Goal: Task Accomplishment & Management: Complete application form

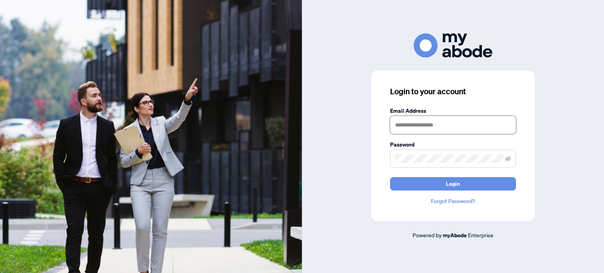
click at [407, 125] on input "text" at bounding box center [453, 125] width 126 height 18
type input "**********"
click at [507, 159] on icon "eye-invisible" at bounding box center [509, 158] width 6 height 5
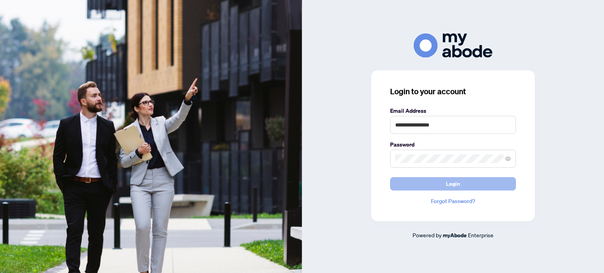
click at [446, 187] on span "Login" at bounding box center [453, 184] width 14 height 13
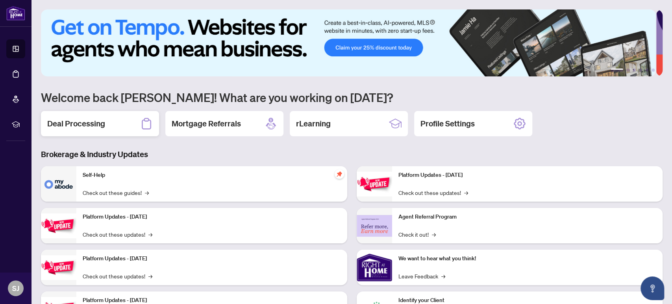
click at [82, 124] on h2 "Deal Processing" at bounding box center [76, 123] width 58 height 11
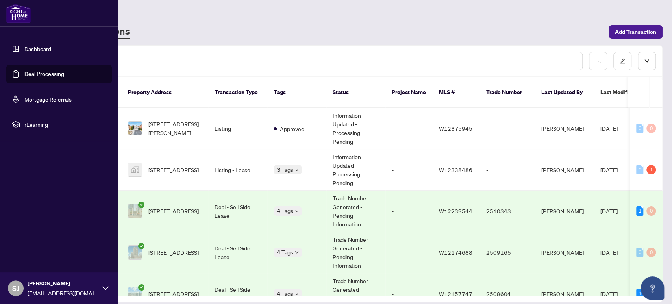
click at [38, 46] on link "Dashboard" at bounding box center [37, 48] width 27 height 7
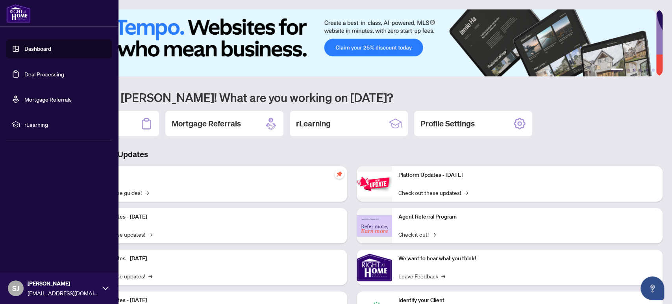
click at [33, 70] on link "Deal Processing" at bounding box center [44, 73] width 40 height 7
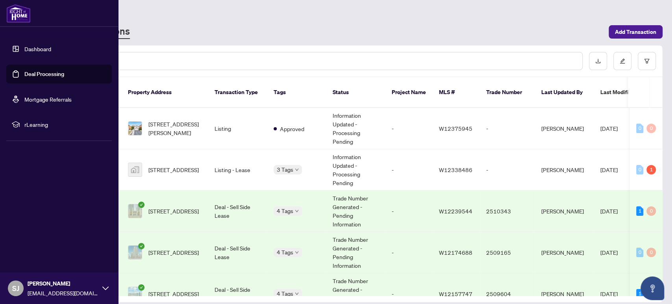
click at [33, 48] on link "Dashboard" at bounding box center [37, 48] width 27 height 7
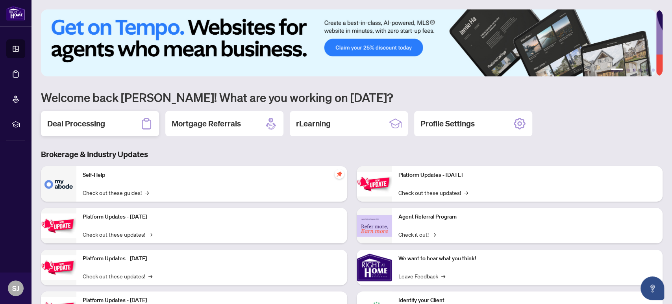
click at [86, 118] on h2 "Deal Processing" at bounding box center [76, 123] width 58 height 11
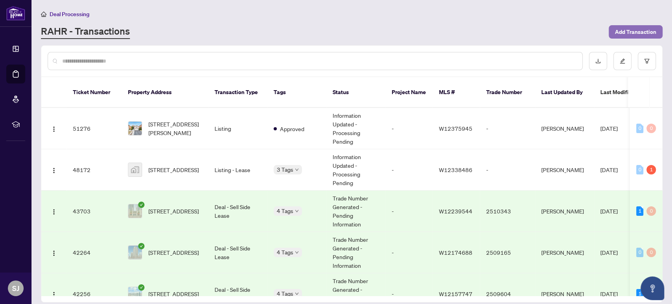
click at [630, 28] on span "Add Transaction" at bounding box center [635, 32] width 41 height 13
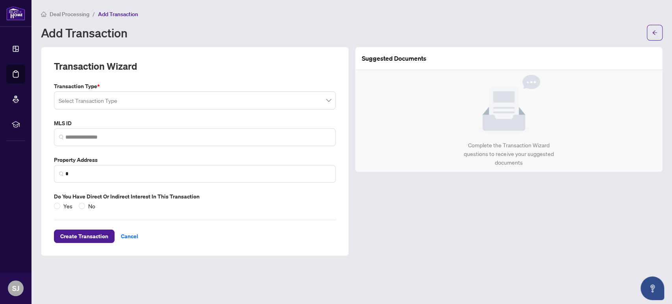
click at [148, 99] on input "search" at bounding box center [191, 101] width 265 height 17
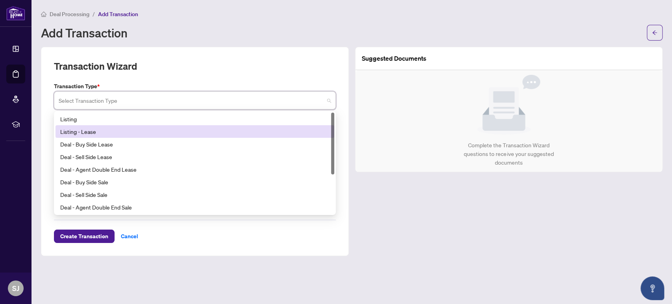
click at [81, 128] on div "Listing - Lease" at bounding box center [194, 131] width 269 height 9
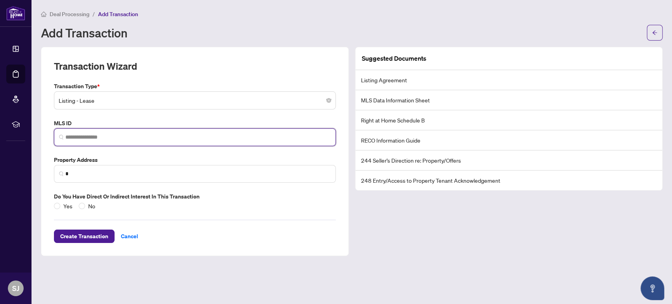
click at [127, 137] on input "search" at bounding box center [197, 137] width 265 height 8
paste input "*********"
type input "*********"
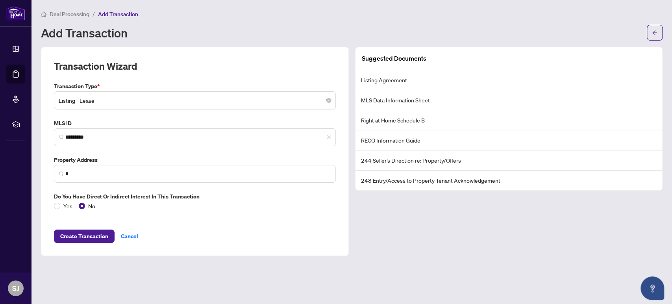
click at [233, 198] on label "Do you have direct or indirect interest in this transaction" at bounding box center [195, 196] width 282 height 9
click at [151, 167] on span "*" at bounding box center [195, 174] width 282 height 18
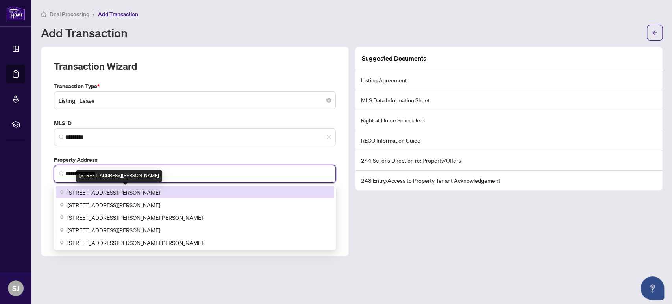
click at [137, 188] on span "[STREET_ADDRESS][PERSON_NAME]" at bounding box center [113, 192] width 93 height 9
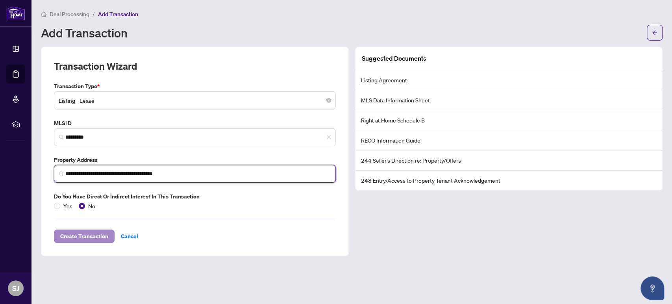
type input "**********"
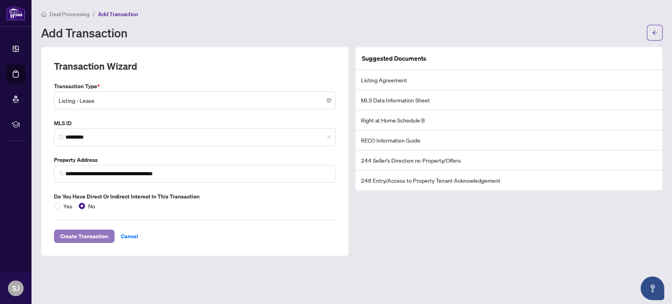
click at [85, 232] on span "Create Transaction" at bounding box center [84, 236] width 48 height 13
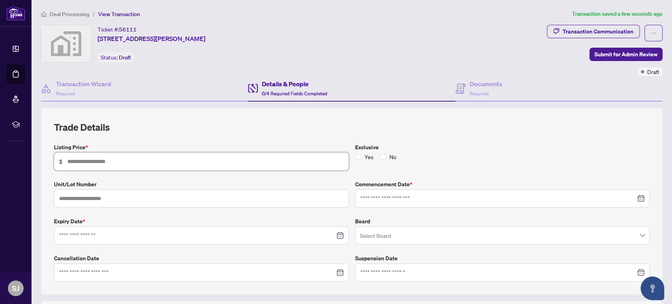
click at [128, 159] on input "text" at bounding box center [205, 161] width 276 height 9
type input "*****"
click at [386, 153] on span "No" at bounding box center [392, 156] width 13 height 9
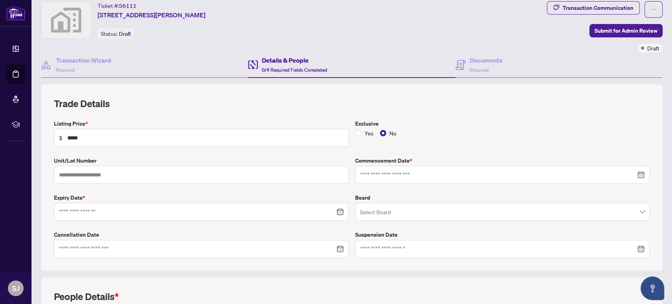
scroll to position [87, 0]
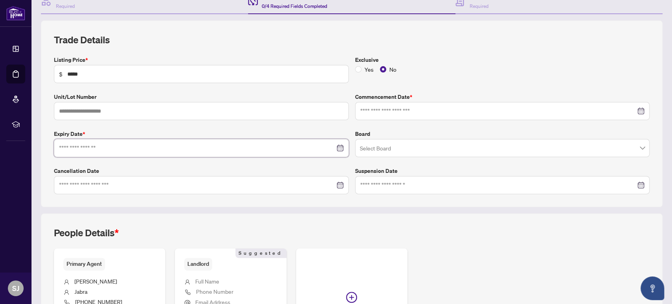
click at [114, 148] on input at bounding box center [197, 148] width 276 height 9
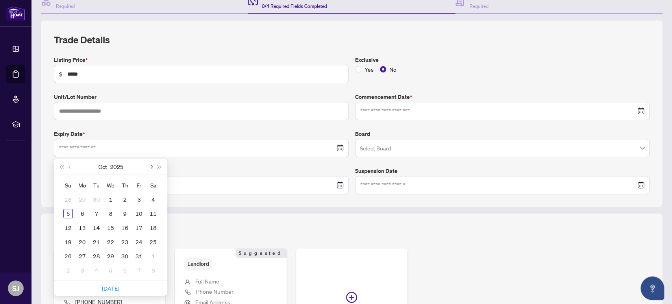
click at [153, 166] on button "Next month (PageDown)" at bounding box center [150, 167] width 9 height 16
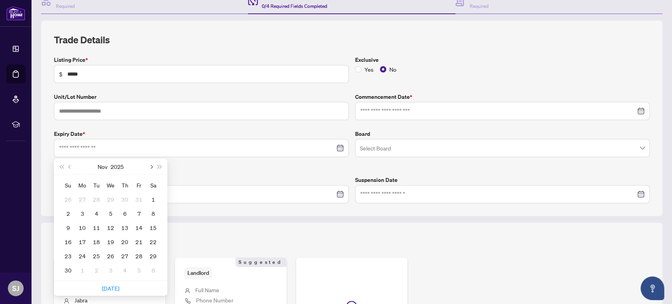
click at [152, 164] on span "Next month (PageDown)" at bounding box center [151, 166] width 4 height 4
type input "**********"
drag, startPoint x: 153, startPoint y: 239, endPoint x: 155, endPoint y: 233, distance: 6.5
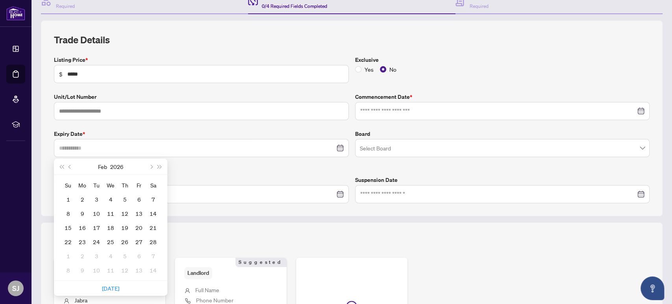
click at [153, 238] on div "28" at bounding box center [152, 241] width 9 height 9
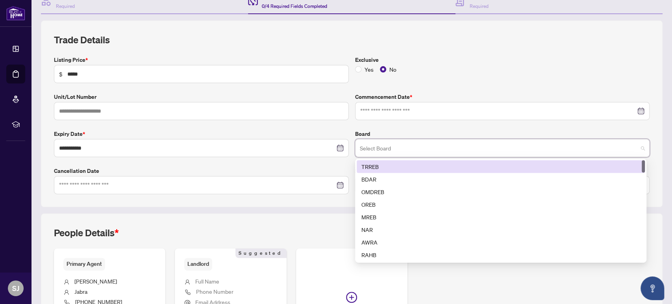
click at [377, 147] on input "search" at bounding box center [499, 148] width 278 height 17
click at [362, 163] on div "TRREB" at bounding box center [500, 166] width 279 height 9
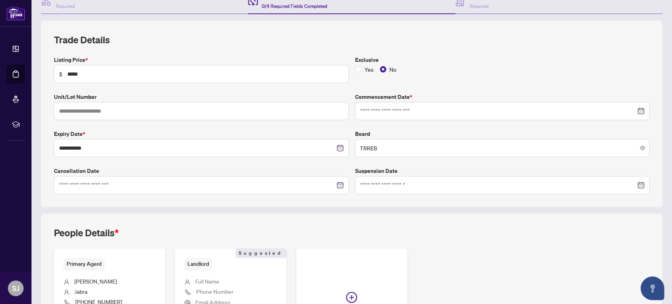
click at [302, 131] on label "Expiry Date *" at bounding box center [201, 133] width 295 height 9
click at [384, 111] on input at bounding box center [498, 111] width 276 height 9
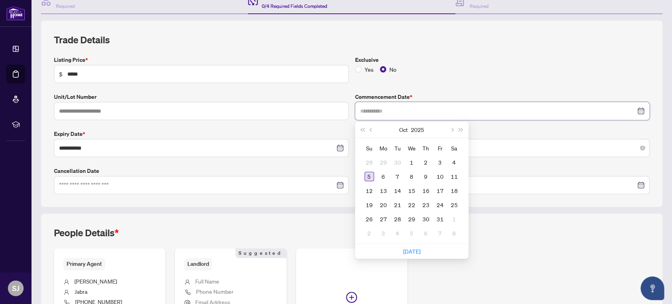
type input "**********"
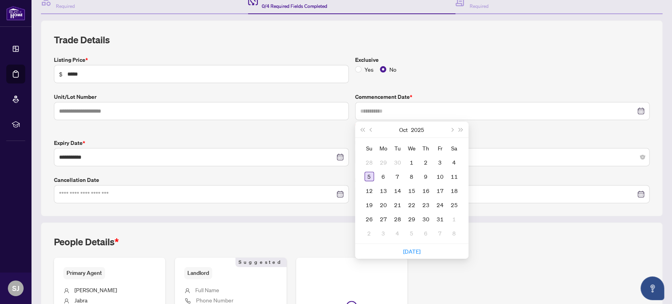
click at [367, 172] on div "5" at bounding box center [368, 176] width 9 height 9
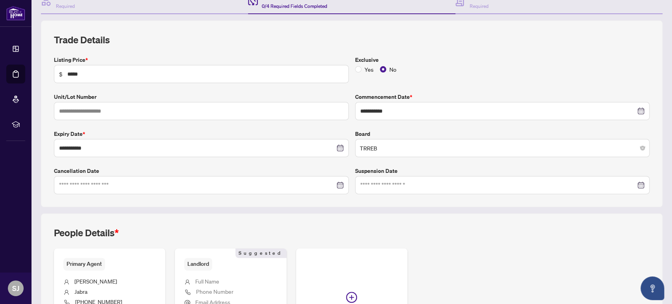
click at [416, 76] on div "Exclusive Yes No" at bounding box center [502, 69] width 301 height 28
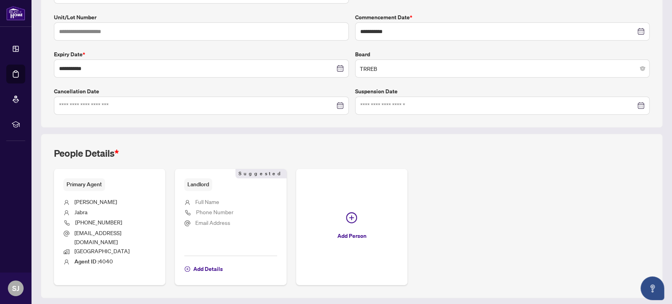
scroll to position [181, 0]
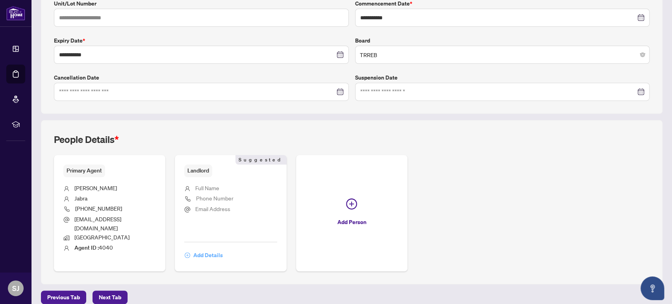
click at [201, 249] on span "Add Details" at bounding box center [208, 255] width 30 height 13
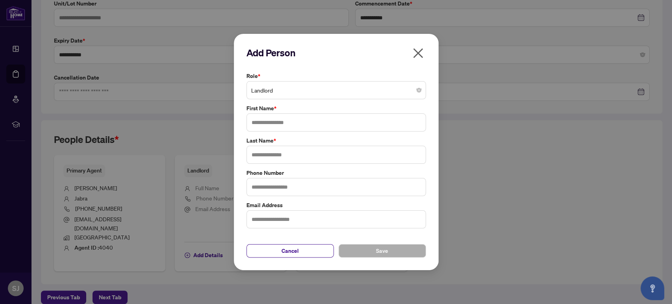
click at [277, 93] on span "Landlord" at bounding box center [336, 90] width 170 height 15
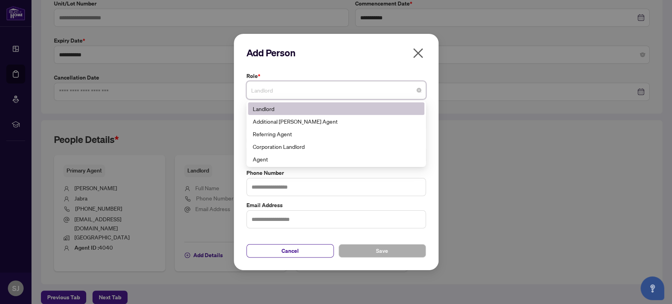
click at [264, 104] on div "Landlord" at bounding box center [336, 108] width 167 height 9
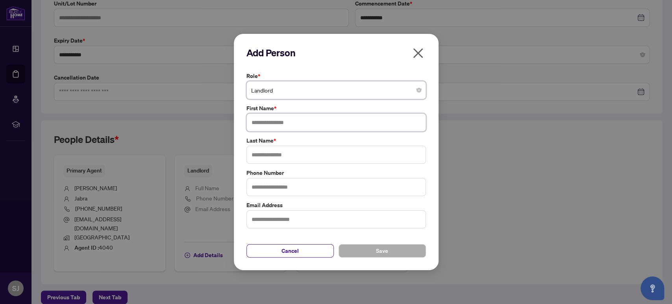
click at [263, 122] on input "text" at bounding box center [335, 122] width 179 height 18
type input "*****"
type input "*******"
click at [380, 248] on span "Save" at bounding box center [382, 250] width 12 height 13
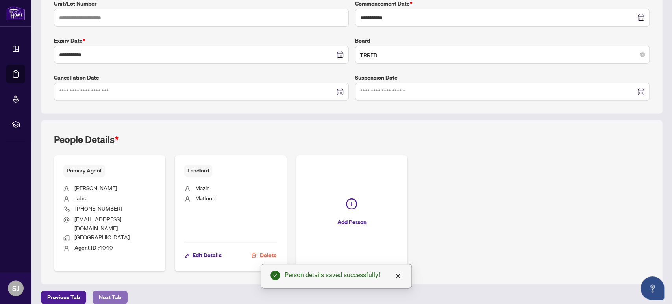
click at [105, 291] on span "Next Tab" at bounding box center [110, 297] width 22 height 13
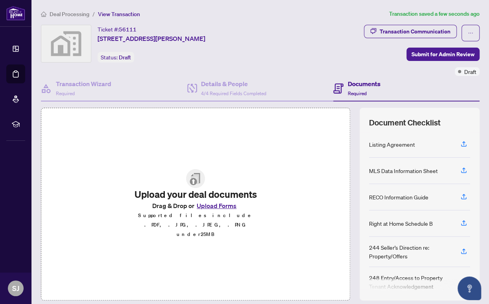
click at [223, 211] on button "Upload Forms" at bounding box center [216, 206] width 44 height 10
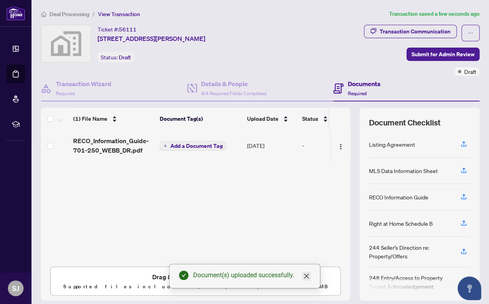
click at [307, 277] on icon "close" at bounding box center [306, 276] width 5 height 5
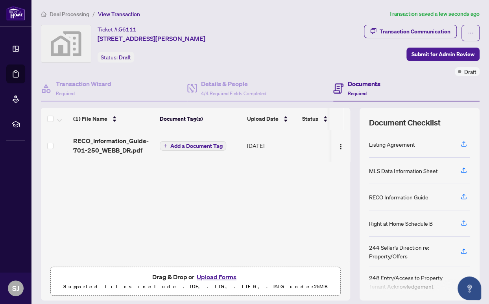
click at [217, 277] on button "Upload Forms" at bounding box center [216, 277] width 44 height 10
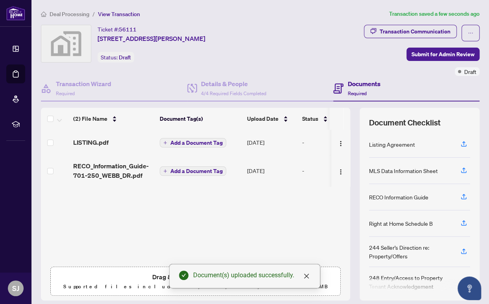
click at [122, 275] on div "Drag & Drop or Upload Forms Supported files include .PDF, .JPG, .JPEG, .PNG und…" at bounding box center [195, 282] width 280 height 20
click at [305, 275] on icon "close" at bounding box center [306, 276] width 5 height 5
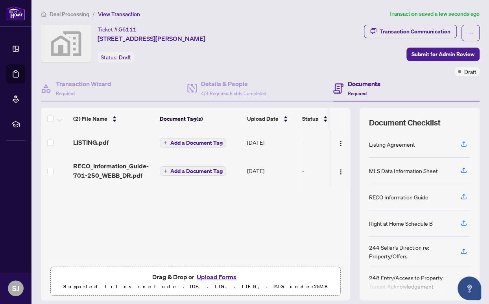
click at [223, 276] on button "Upload Forms" at bounding box center [216, 277] width 44 height 10
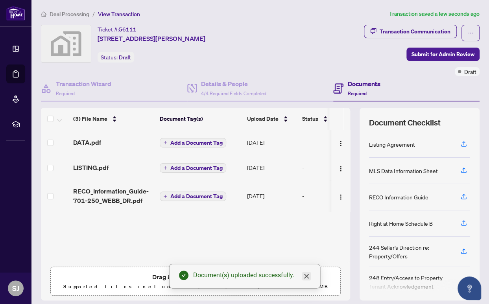
click at [303, 279] on icon "close" at bounding box center [306, 276] width 6 height 6
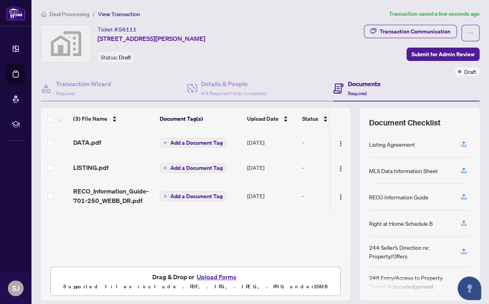
click at [222, 277] on button "Upload Forms" at bounding box center [216, 277] width 44 height 10
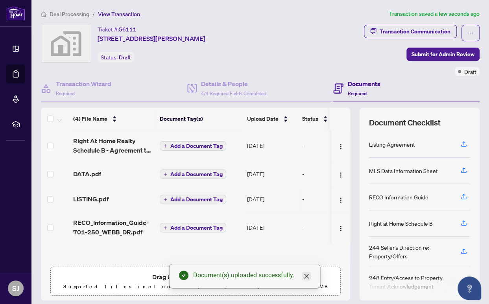
click at [306, 276] on icon "close" at bounding box center [306, 276] width 5 height 5
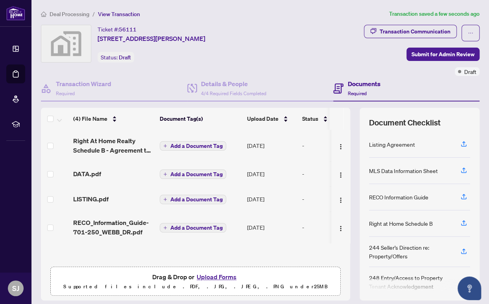
click at [222, 278] on button "Upload Forms" at bounding box center [216, 277] width 44 height 10
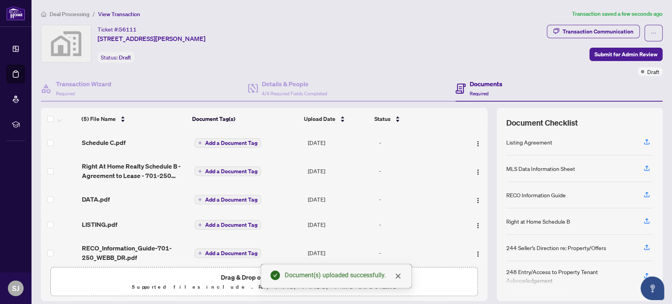
scroll to position [4, 0]
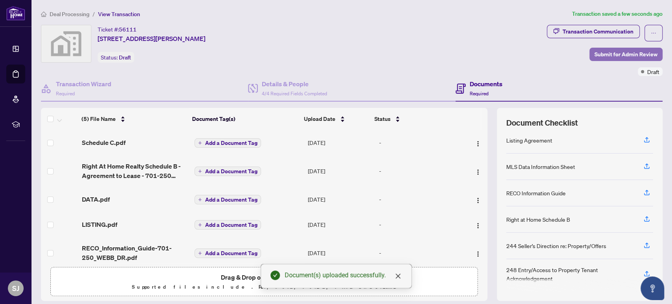
click at [620, 54] on span "Submit for Admin Review" at bounding box center [625, 54] width 63 height 13
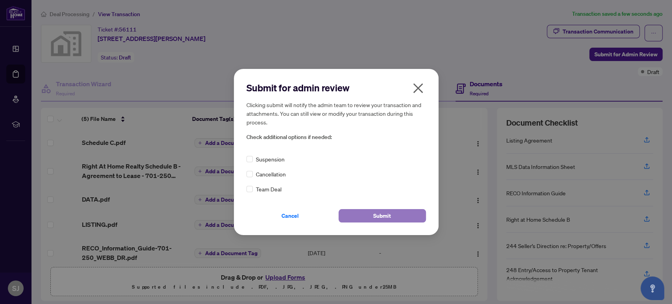
click at [382, 215] on span "Submit" at bounding box center [382, 215] width 18 height 13
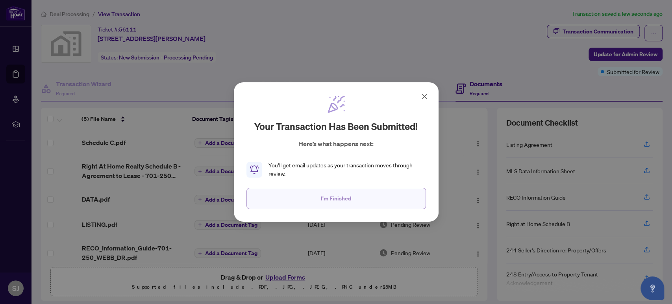
click at [336, 198] on span "I'm Finished" at bounding box center [336, 198] width 30 height 13
